Goal: Task Accomplishment & Management: Manage account settings

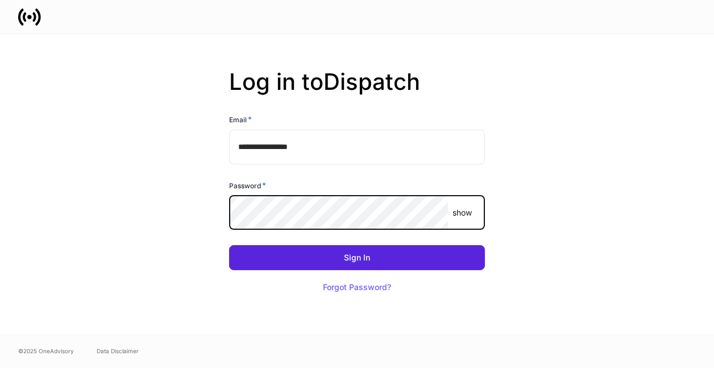
click at [229, 245] on button "Sign In" at bounding box center [357, 257] width 256 height 25
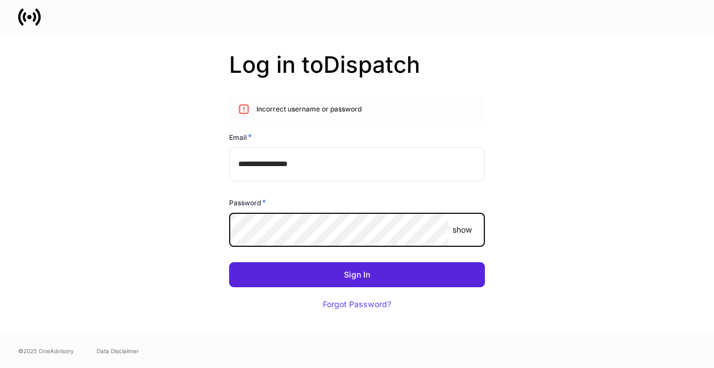
click at [123, 208] on div "**********" at bounding box center [357, 184] width 610 height 300
click at [229, 262] on button "Sign In" at bounding box center [357, 274] width 256 height 25
click at [0, 193] on html "**********" at bounding box center [357, 184] width 714 height 368
click at [229, 262] on button "Sign In" at bounding box center [357, 274] width 256 height 25
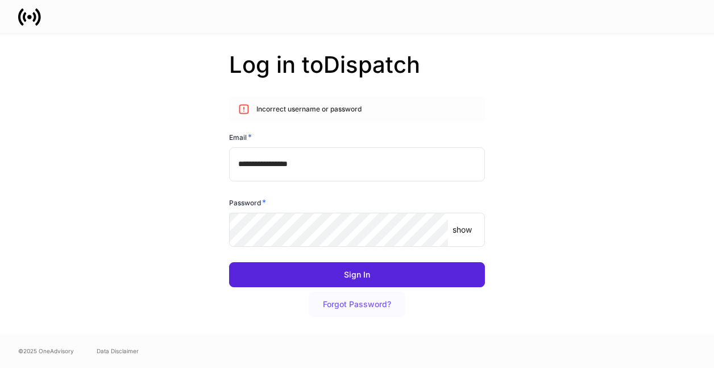
click at [362, 309] on button "Forgot Password?" at bounding box center [357, 304] width 97 height 25
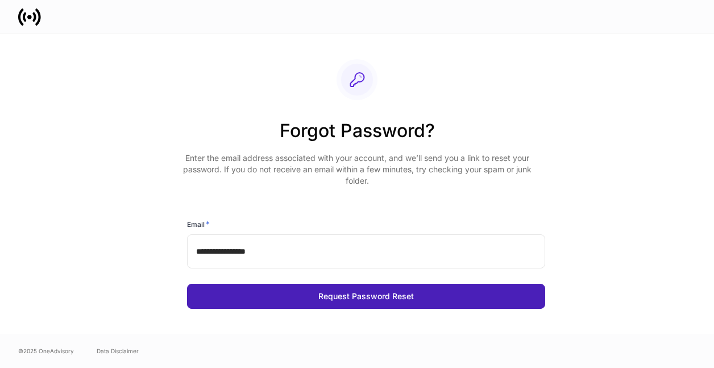
click at [358, 297] on div "Request Password Reset" at bounding box center [367, 296] width 96 height 8
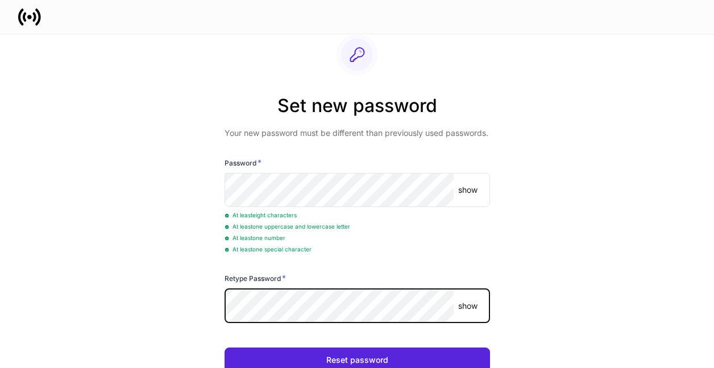
click at [225, 348] on button "Reset password" at bounding box center [358, 360] width 266 height 25
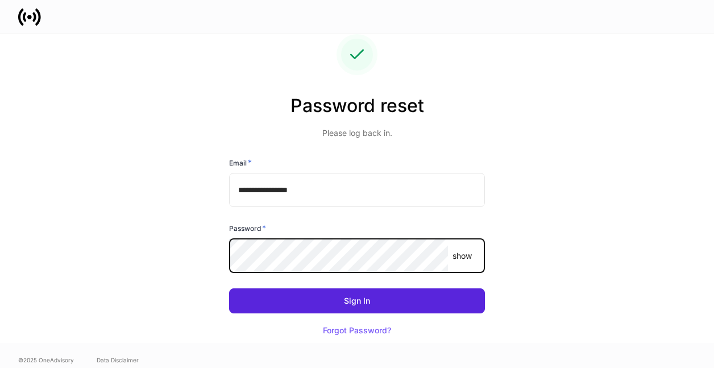
click at [229, 288] on button "Sign In" at bounding box center [357, 300] width 256 height 25
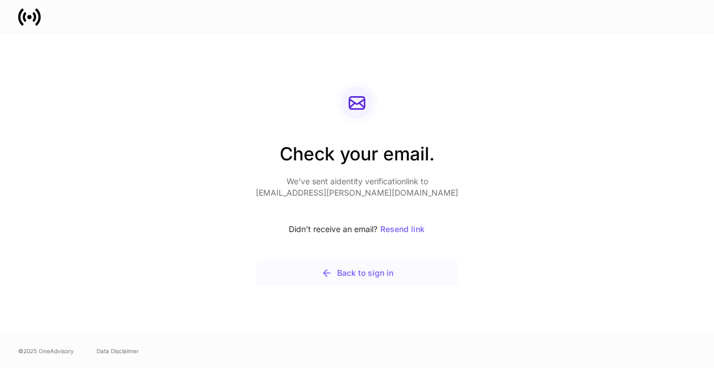
click at [387, 275] on div "Back to sign in" at bounding box center [357, 272] width 72 height 11
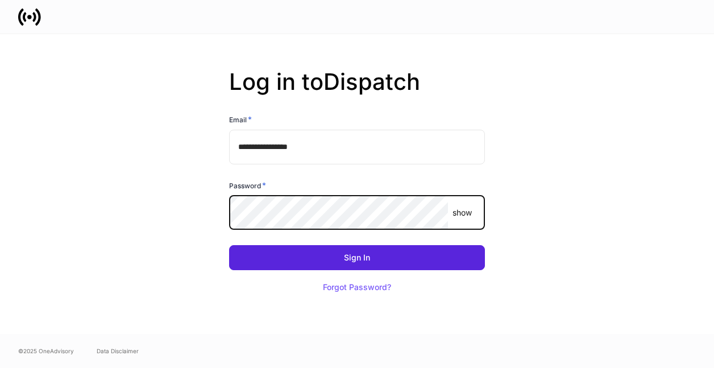
click at [229, 245] on button "Sign In" at bounding box center [357, 257] width 256 height 25
